Goal: Task Accomplishment & Management: Manage account settings

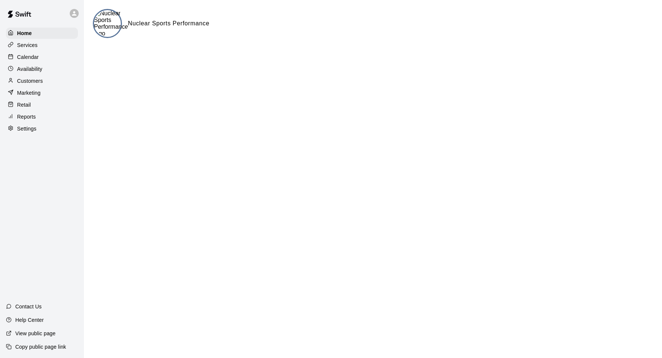
click at [26, 46] on p "Services" at bounding box center [27, 44] width 21 height 7
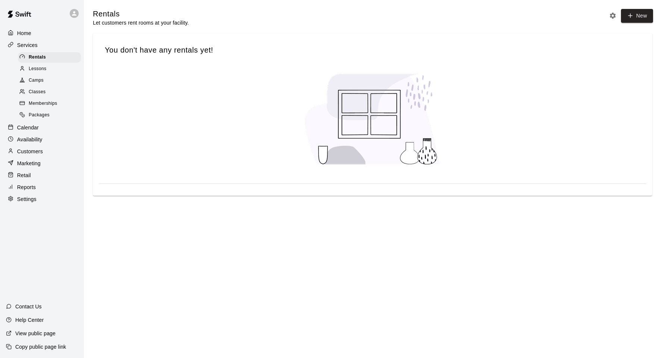
click at [47, 191] on div "Reports" at bounding box center [42, 187] width 72 height 11
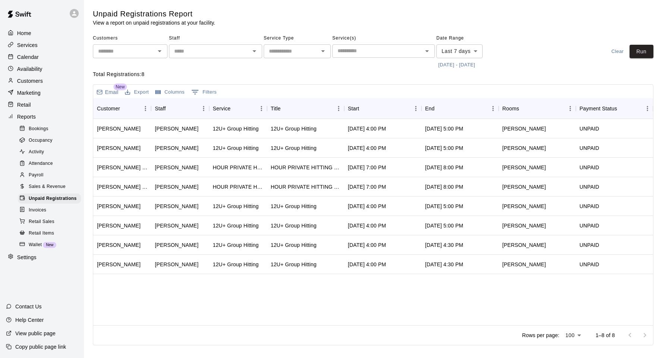
click at [36, 254] on p "Settings" at bounding box center [26, 257] width 19 height 7
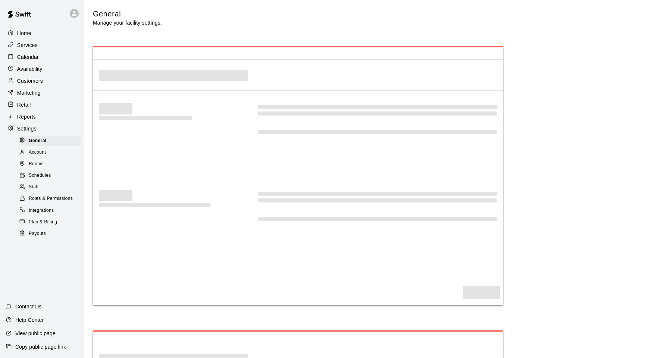
select select "**"
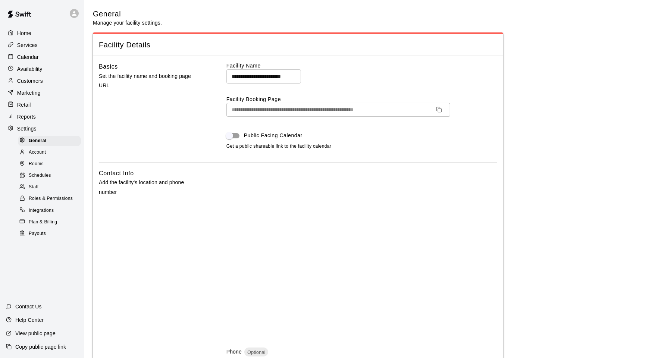
click at [46, 223] on span "Plan & Billing" at bounding box center [43, 222] width 28 height 7
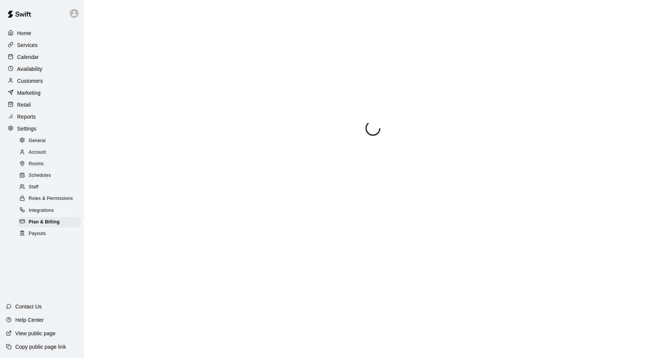
click at [49, 197] on span "Roles & Permissions" at bounding box center [51, 198] width 44 height 7
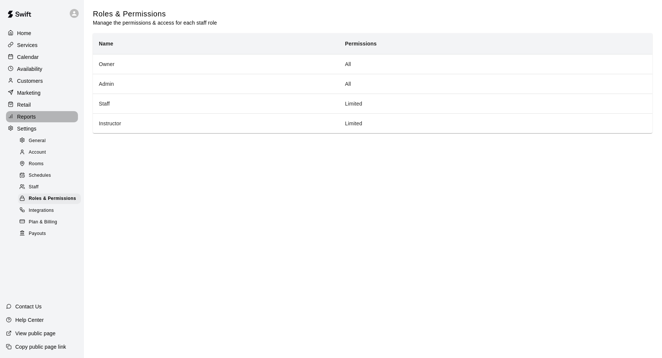
click at [22, 116] on p "Reports" at bounding box center [26, 116] width 19 height 7
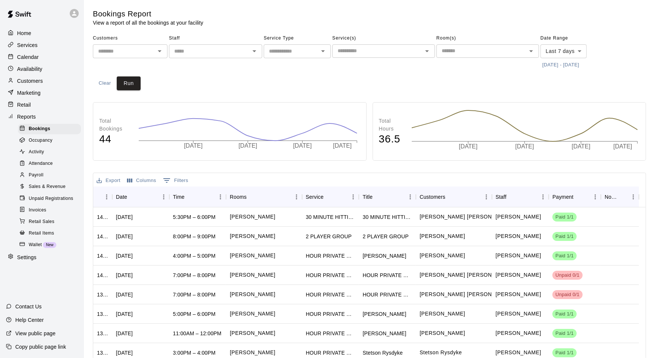
click at [47, 200] on span "Unpaid Registrations" at bounding box center [51, 198] width 44 height 7
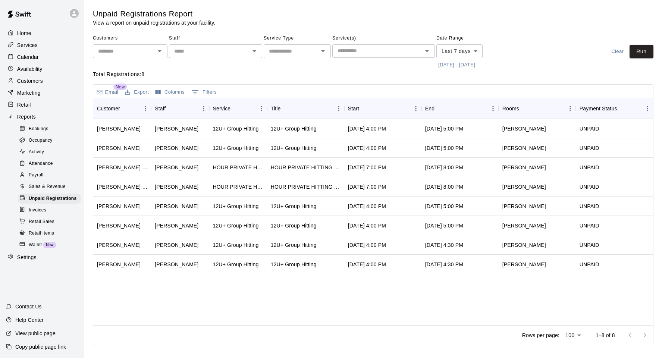
click at [443, 60] on button "[DATE] - [DATE]" at bounding box center [457, 65] width 41 height 12
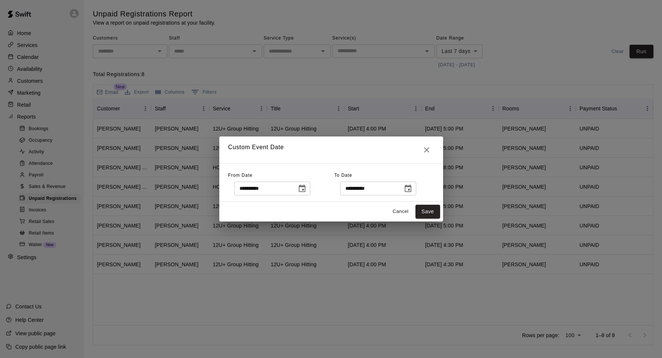
click at [450, 51] on div "**********" at bounding box center [331, 179] width 662 height 358
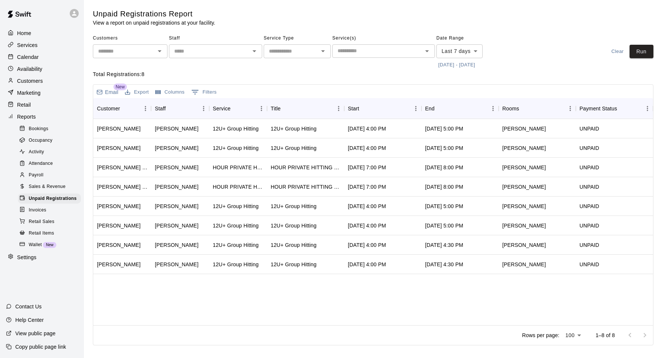
click at [451, 50] on body "Home Services Calendar Availability Customers Marketing Retail Reports Bookings…" at bounding box center [331, 174] width 662 height 349
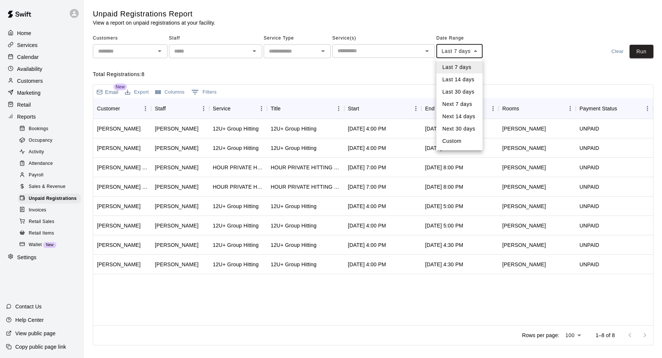
click at [454, 81] on li "Last 14 days" at bounding box center [460, 80] width 46 height 12
type input "******"
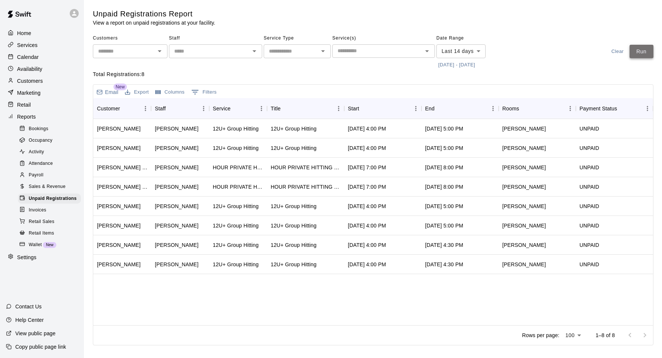
click at [649, 53] on button "Run" at bounding box center [642, 52] width 24 height 14
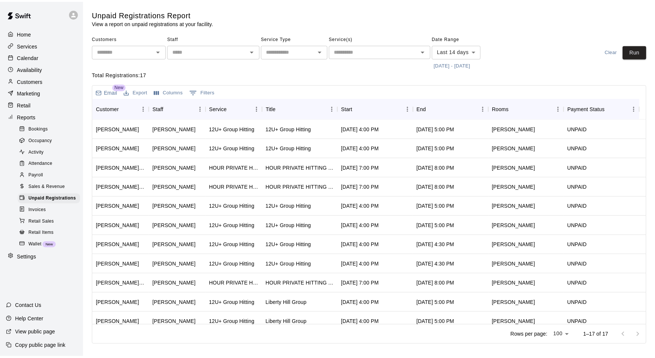
scroll to position [122, 0]
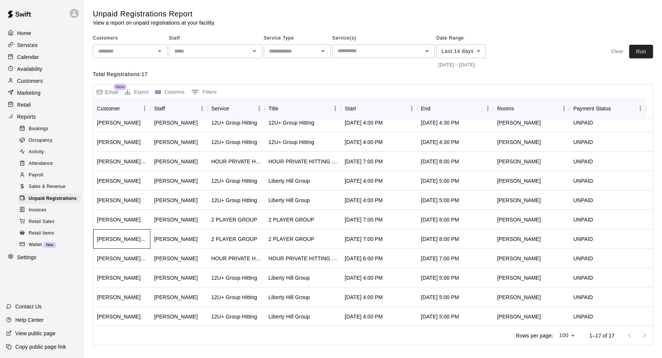
click at [125, 238] on div "[PERSON_NAME] ([PERSON_NAME])" at bounding box center [122, 238] width 50 height 7
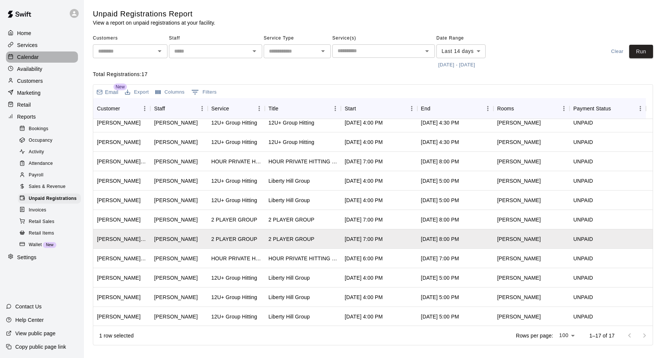
click at [45, 59] on div "Calendar" at bounding box center [42, 56] width 72 height 11
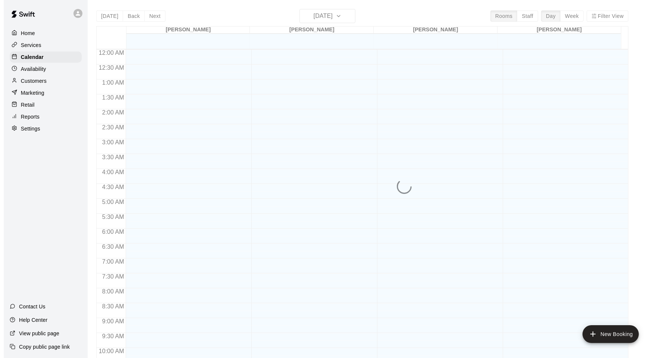
scroll to position [377, 0]
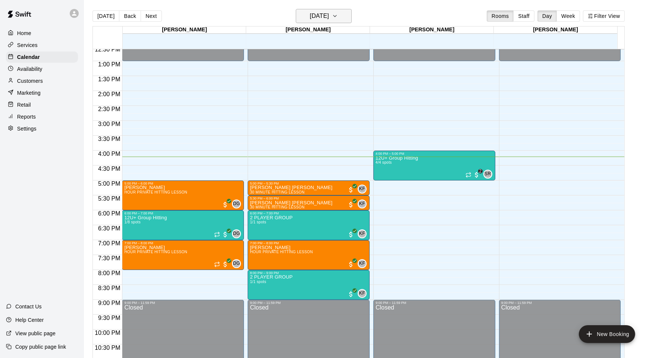
click at [338, 15] on icon "button" at bounding box center [335, 16] width 6 height 9
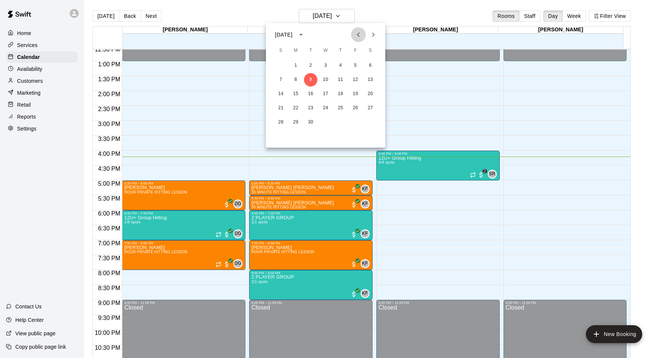
click at [361, 33] on icon "Previous month" at bounding box center [358, 34] width 9 height 9
click at [324, 118] on button "27" at bounding box center [325, 122] width 13 height 13
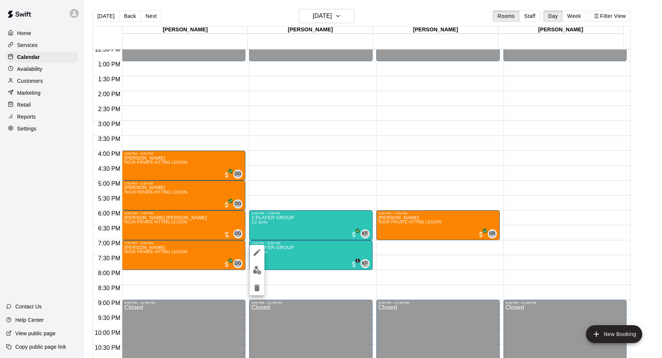
click at [255, 272] on img "edit" at bounding box center [257, 270] width 9 height 9
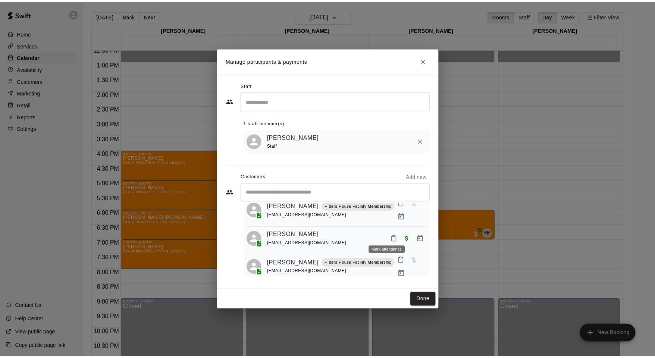
scroll to position [6, 0]
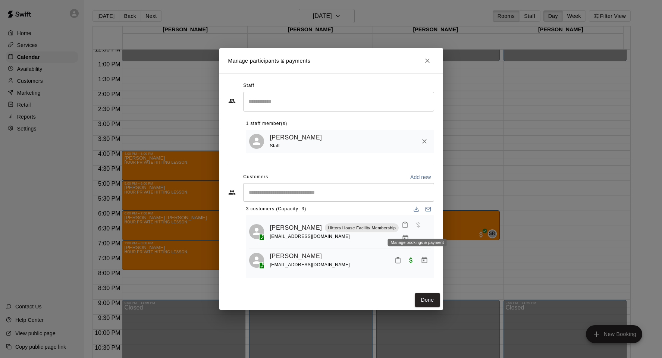
click at [409, 235] on icon "Manage bookings & payment" at bounding box center [406, 238] width 6 height 6
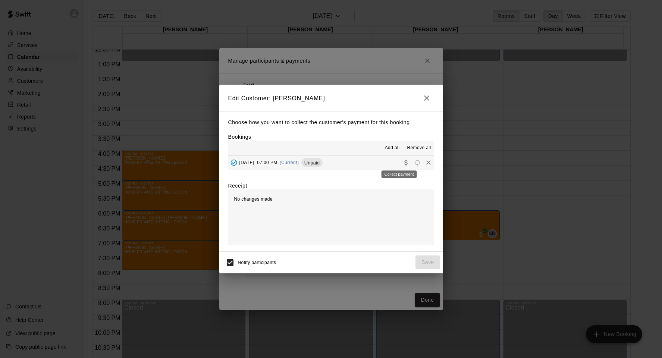
click at [397, 167] on div "Collect payment" at bounding box center [399, 171] width 37 height 13
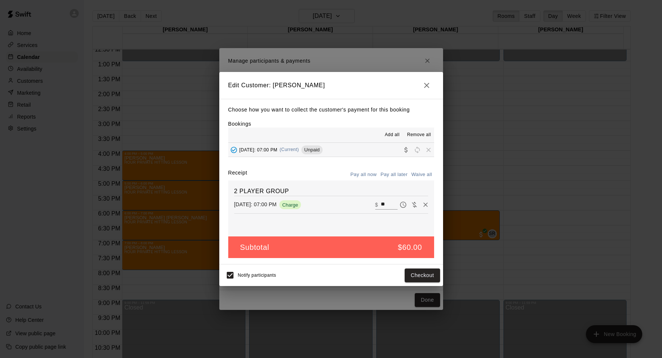
click at [240, 277] on span "Notify participants" at bounding box center [257, 275] width 38 height 5
click at [413, 272] on button "Checkout" at bounding box center [422, 276] width 35 height 14
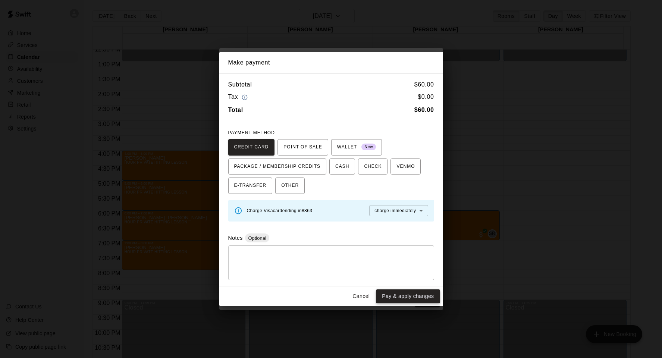
click at [425, 293] on button "Pay & apply changes" at bounding box center [408, 297] width 64 height 14
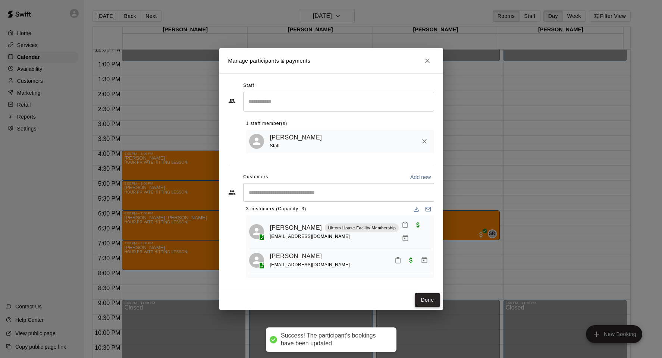
click at [423, 302] on button "Done" at bounding box center [427, 300] width 25 height 14
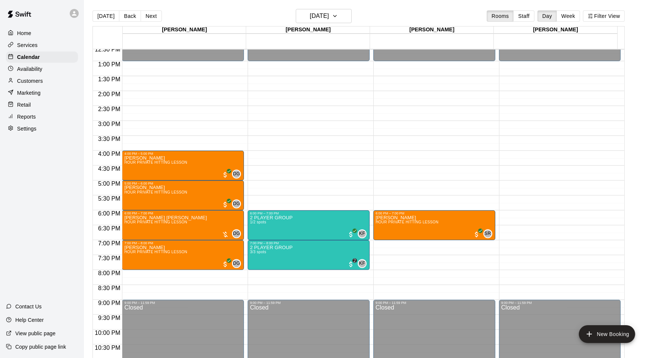
click at [30, 122] on div "Home Services Calendar Availability Customers Marketing Retail Reports Settings" at bounding box center [42, 81] width 84 height 108
drag, startPoint x: 30, startPoint y: 126, endPoint x: 31, endPoint y: 132, distance: 6.4
click at [30, 126] on p "Settings" at bounding box center [26, 128] width 19 height 7
select select "**"
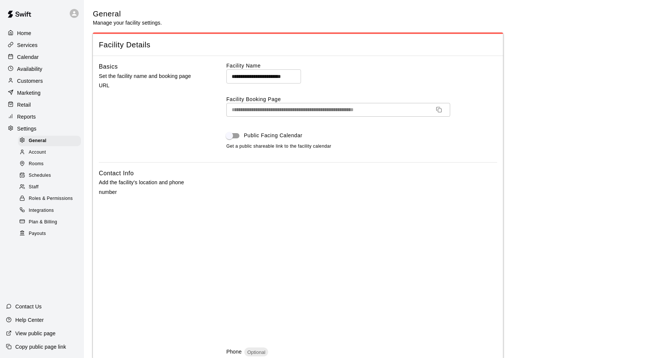
scroll to position [245, 0]
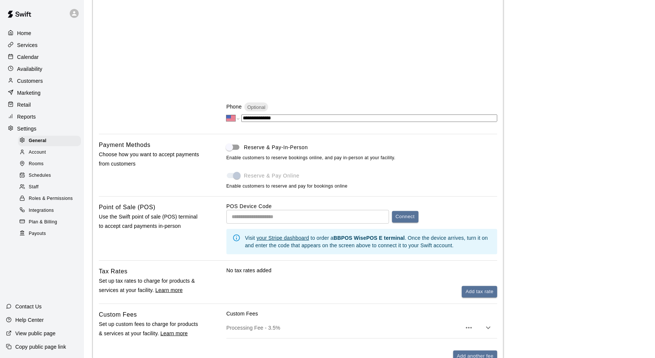
click at [50, 219] on span "Plan & Billing" at bounding box center [43, 222] width 28 height 7
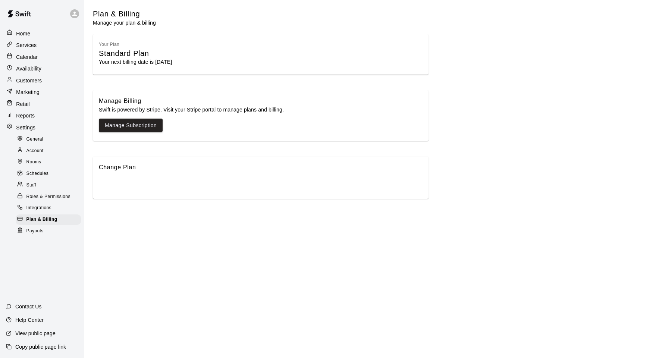
click at [67, 191] on div "General Account Rooms Schedules Staff Roles & Permissions Integrations Plan & B…" at bounding box center [44, 185] width 79 height 103
click at [62, 196] on span "Roles & Permissions" at bounding box center [48, 196] width 44 height 7
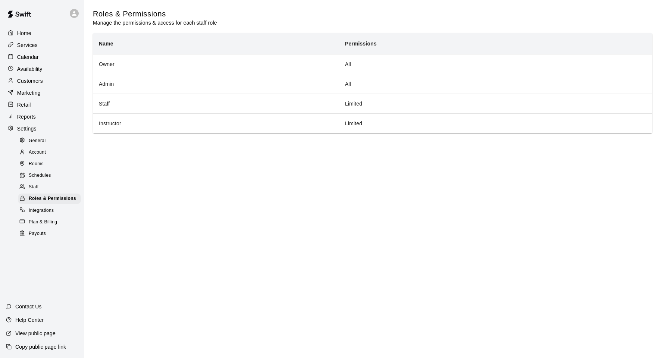
click at [48, 209] on span "Integrations" at bounding box center [41, 210] width 25 height 7
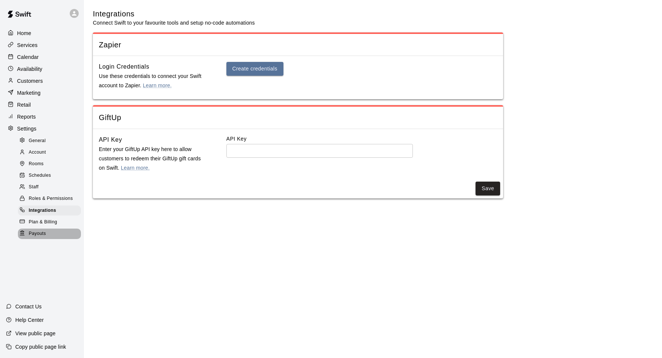
click at [47, 231] on div "Payouts" at bounding box center [49, 234] width 63 height 10
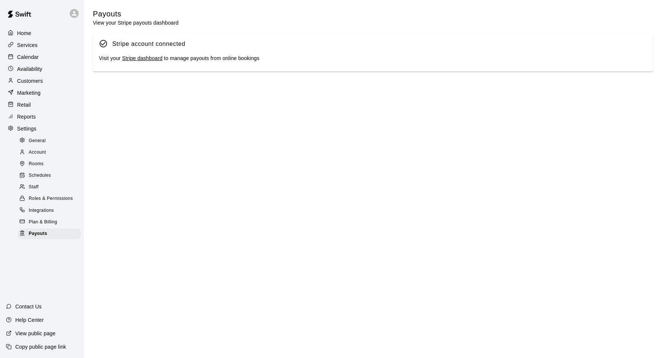
click at [37, 121] on div "Reports" at bounding box center [42, 116] width 72 height 11
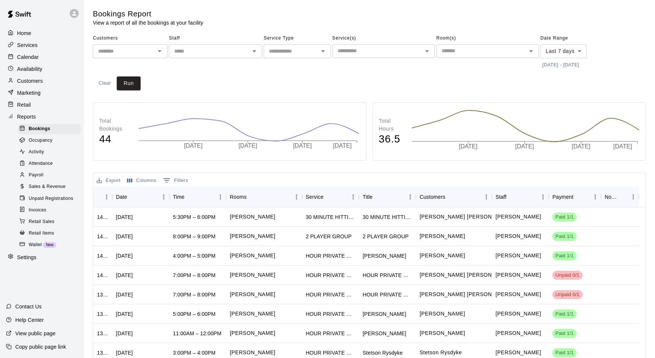
click at [53, 198] on span "Unpaid Registrations" at bounding box center [51, 198] width 44 height 7
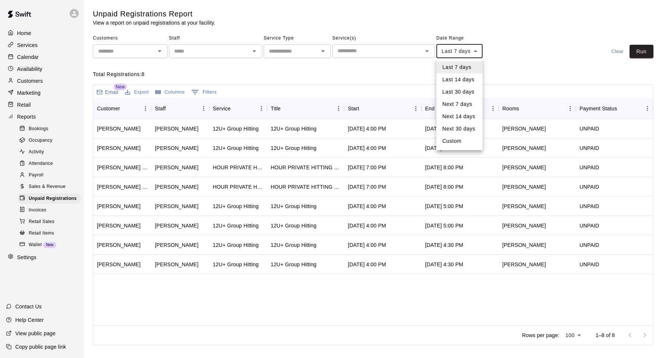
click at [477, 48] on body "Home Services Calendar Availability Customers Marketing Retail Reports Bookings…" at bounding box center [331, 174] width 662 height 349
click at [471, 88] on li "Last 30 days" at bounding box center [460, 92] width 46 height 12
type input "*****"
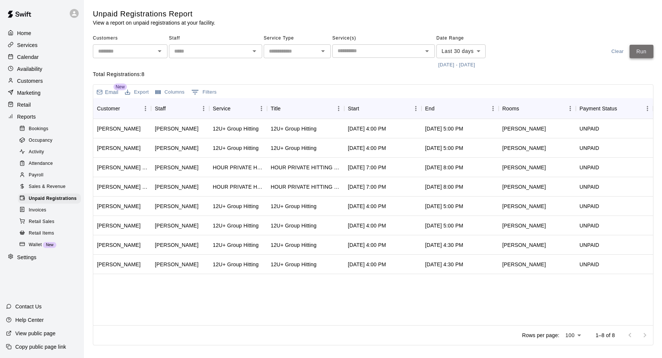
click at [641, 47] on button "Run" at bounding box center [642, 52] width 24 height 14
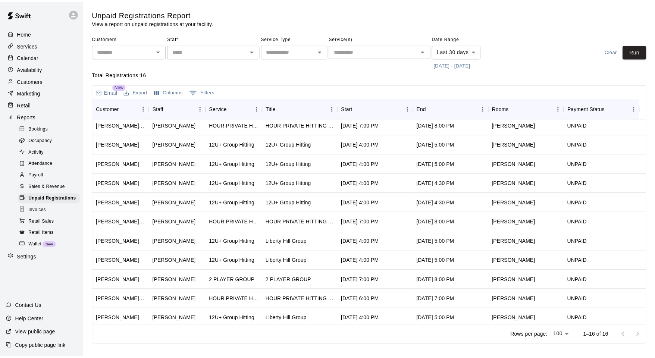
scroll to position [103, 0]
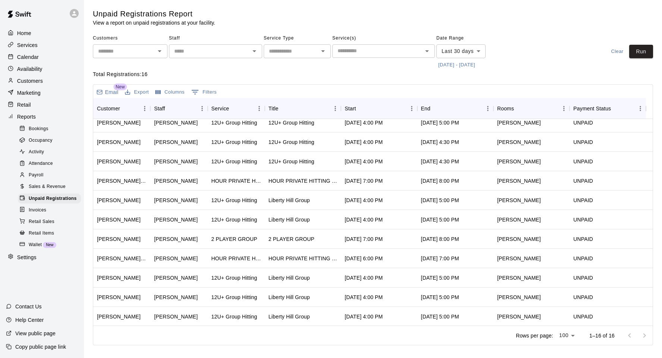
click at [36, 66] on p "Availability" at bounding box center [29, 68] width 25 height 7
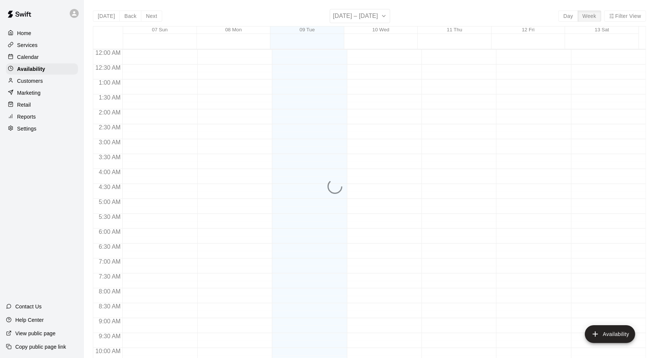
scroll to position [399, 0]
click at [49, 56] on div "Calendar" at bounding box center [42, 56] width 72 height 11
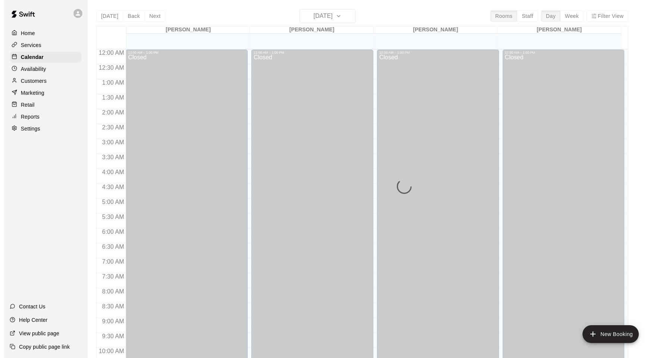
scroll to position [377, 0]
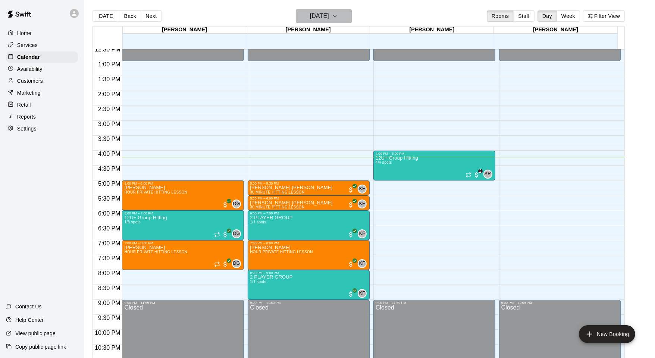
click at [329, 17] on h6 "[DATE]" at bounding box center [319, 16] width 19 height 10
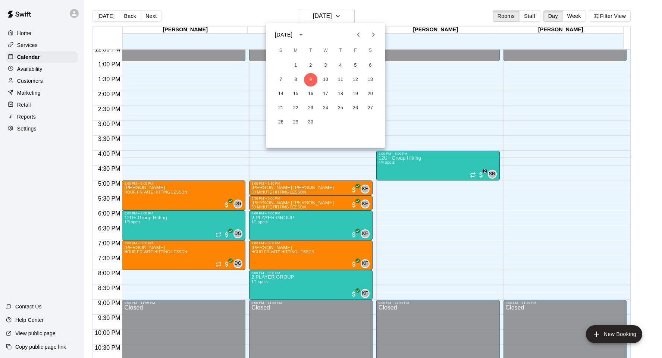
click at [360, 34] on icon "Previous month" at bounding box center [358, 34] width 9 height 9
click at [322, 119] on button "27" at bounding box center [325, 122] width 13 height 13
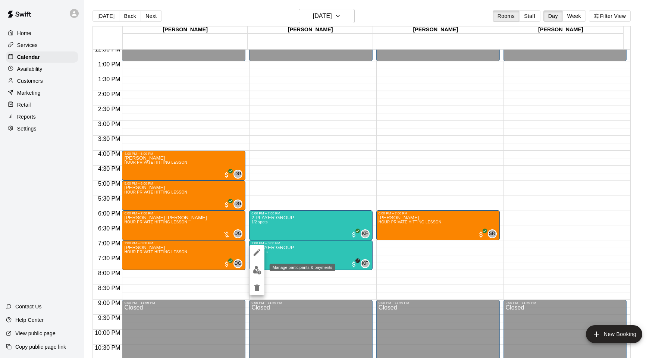
click at [259, 271] on img "edit" at bounding box center [257, 270] width 9 height 9
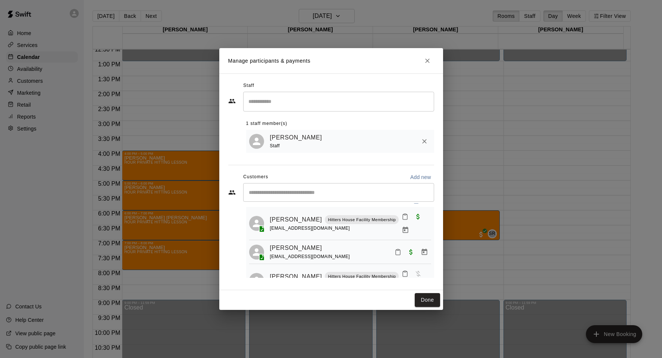
scroll to position [27, 0]
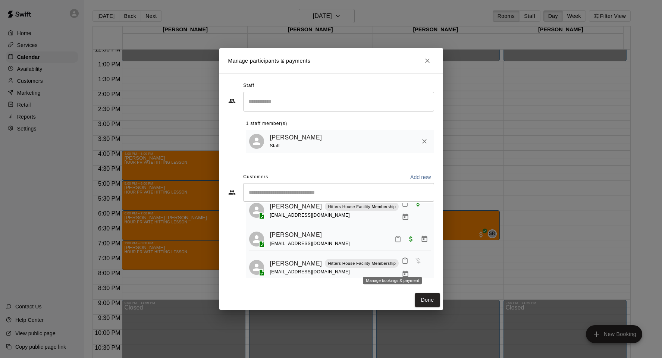
click at [403, 271] on icon "Manage bookings & payment" at bounding box center [406, 274] width 6 height 6
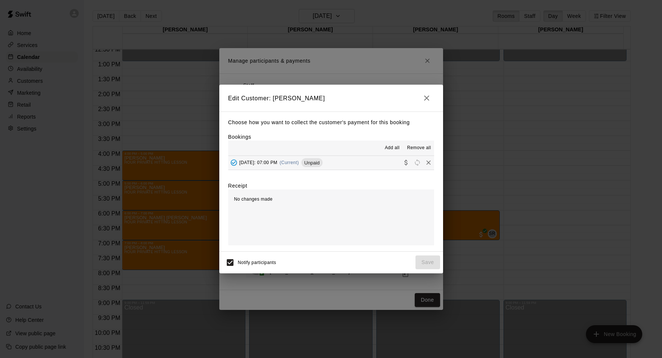
click at [404, 161] on icon "Collect payment" at bounding box center [405, 163] width 3 height 6
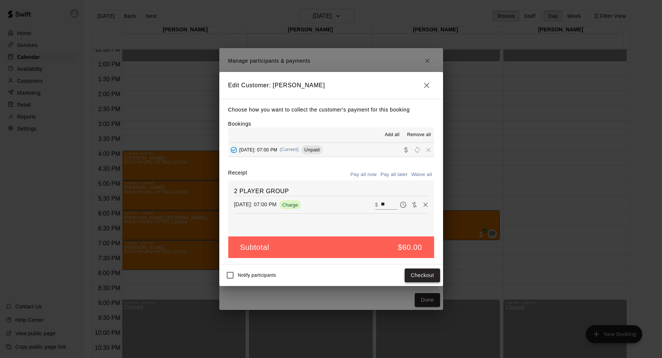
click at [415, 274] on button "Checkout" at bounding box center [422, 276] width 35 height 14
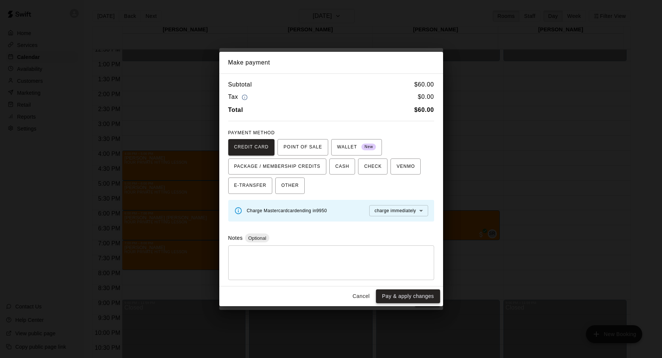
click at [422, 295] on button "Pay & apply changes" at bounding box center [408, 297] width 64 height 14
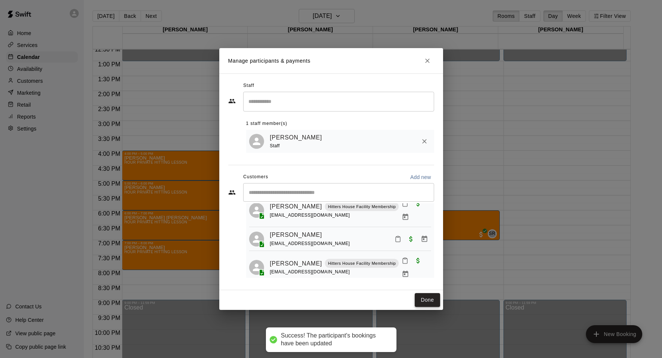
click at [426, 295] on button "Done" at bounding box center [427, 300] width 25 height 14
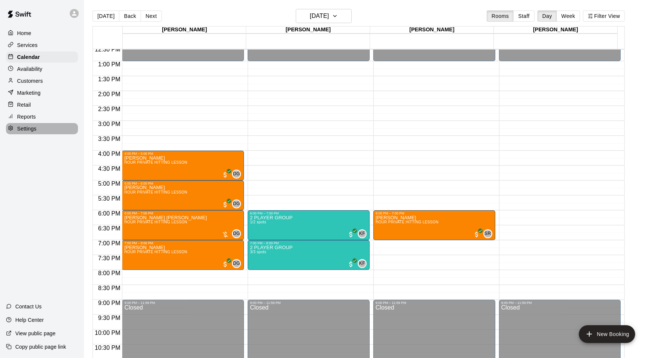
click at [28, 115] on p "Reports" at bounding box center [26, 116] width 19 height 7
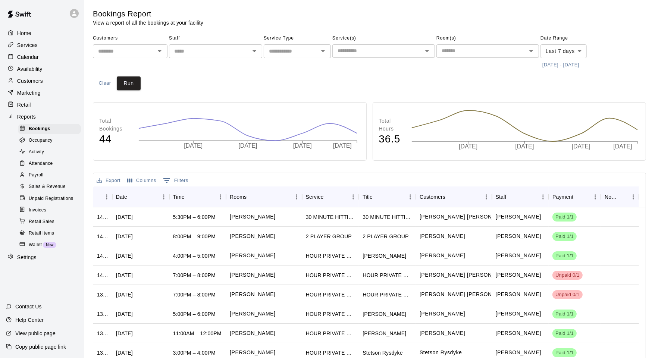
click at [54, 199] on span "Unpaid Registrations" at bounding box center [51, 198] width 44 height 7
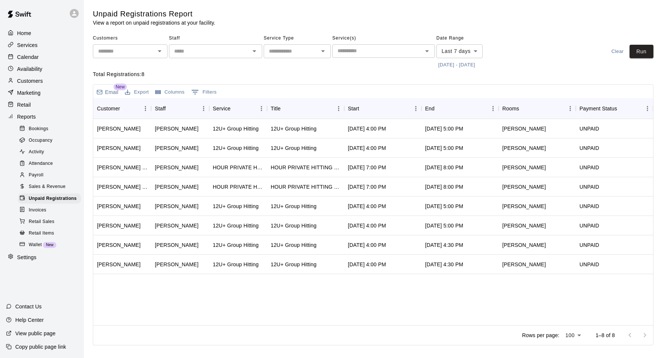
click at [462, 49] on body "Home Services Calendar Availability Customers Marketing Retail Reports Bookings…" at bounding box center [331, 174] width 662 height 349
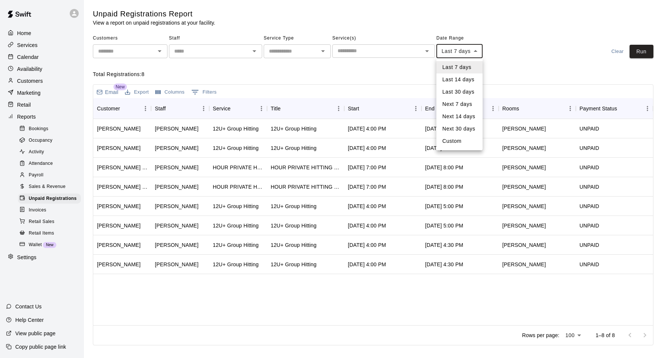
click at [472, 94] on li "Last 30 days" at bounding box center [460, 92] width 46 height 12
type input "*****"
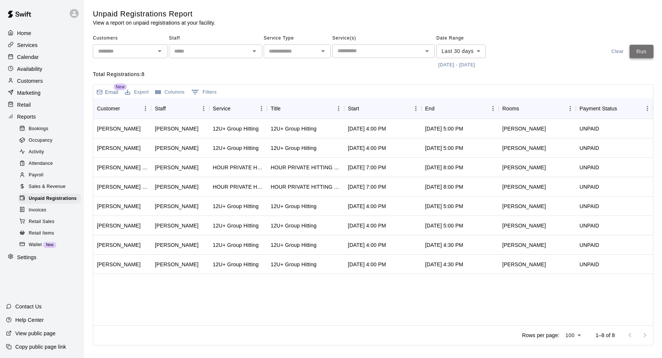
click at [640, 45] on button "Run" at bounding box center [642, 52] width 24 height 14
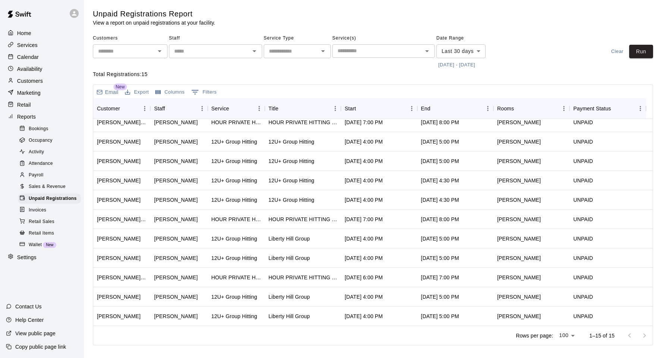
scroll to position [84, 0]
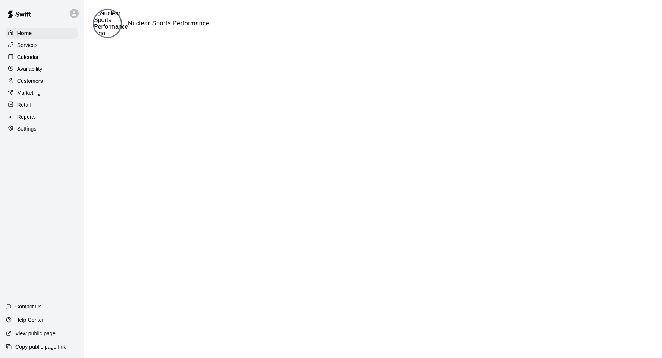
click at [62, 47] on div "Services" at bounding box center [42, 45] width 72 height 11
